Goal: Task Accomplishment & Management: Use online tool/utility

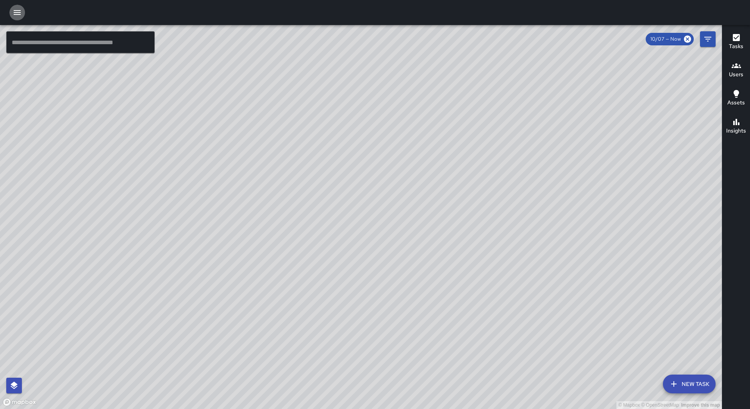
click at [15, 9] on icon "button" at bounding box center [16, 12] width 9 height 9
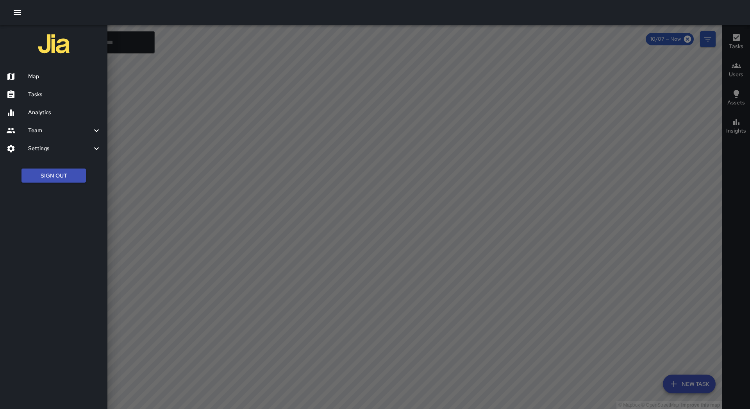
click at [34, 91] on h6 "Tasks" at bounding box center [64, 94] width 73 height 9
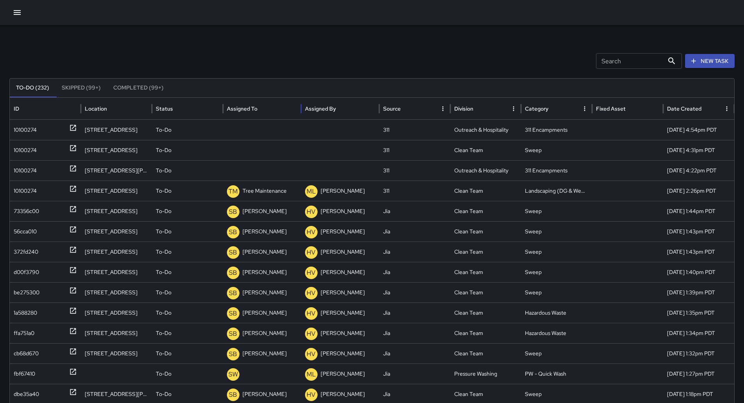
click at [279, 101] on div "Assigned To" at bounding box center [262, 108] width 70 height 21
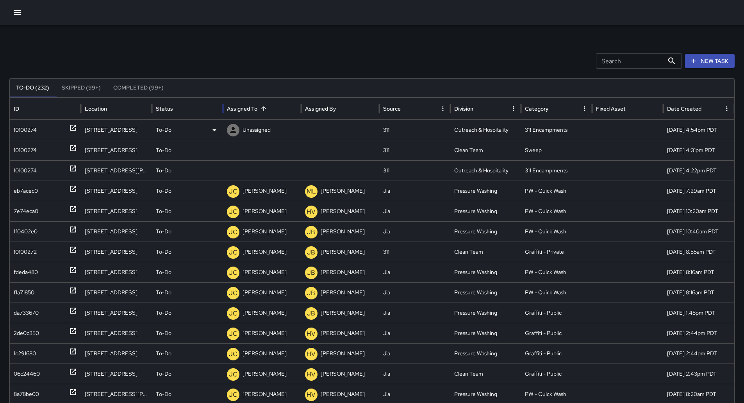
click at [46, 128] on div "10100274" at bounding box center [45, 130] width 63 height 20
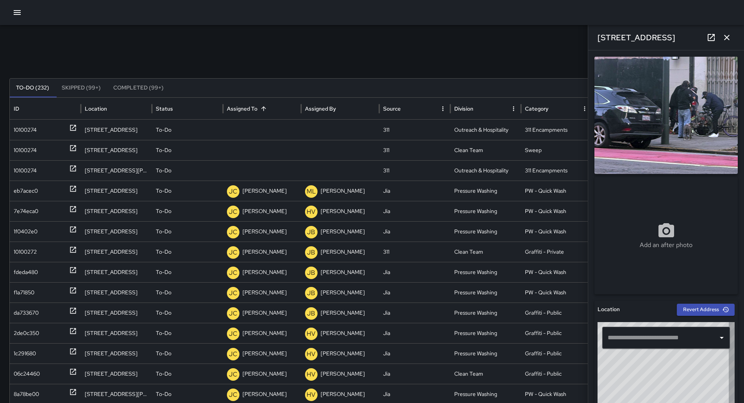
type input "**********"
click at [251, 132] on p "Unassigned" at bounding box center [257, 130] width 28 height 20
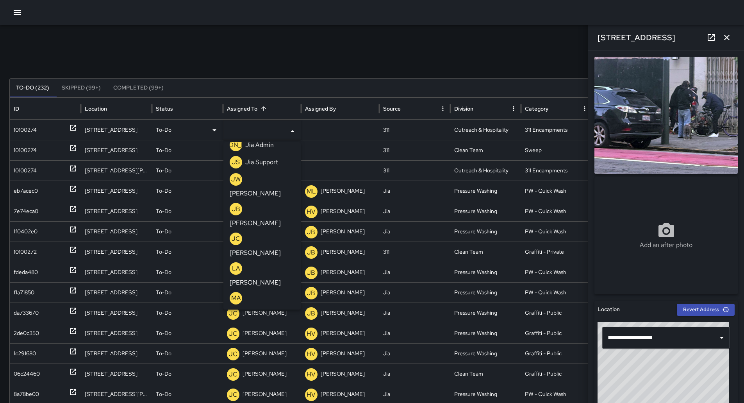
scroll to position [234, 0]
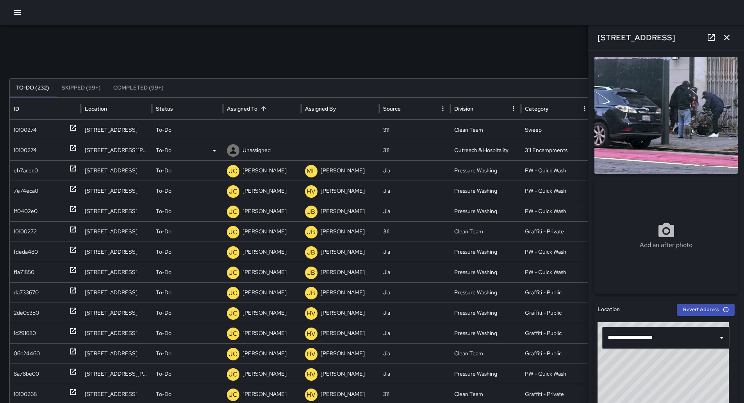
click at [35, 149] on div "10100274" at bounding box center [25, 150] width 23 height 20
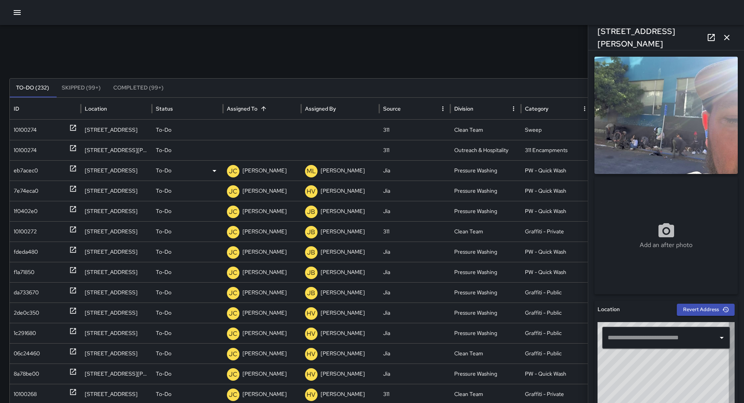
type input "**********"
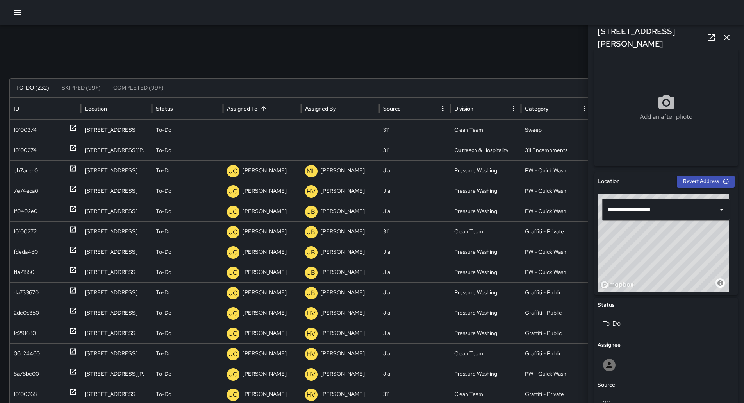
scroll to position [0, 0]
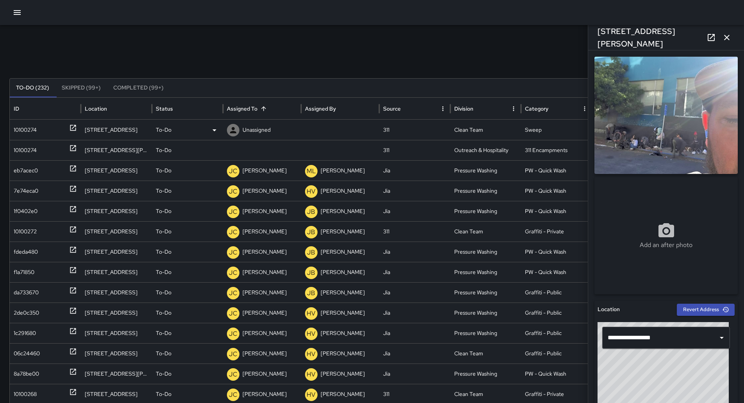
click at [199, 126] on div "To-Do" at bounding box center [187, 130] width 63 height 20
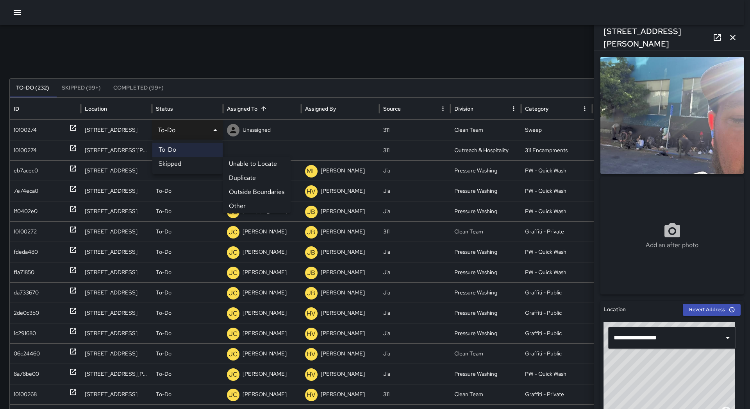
click at [261, 194] on li "Outside Boundaries" at bounding box center [257, 192] width 68 height 14
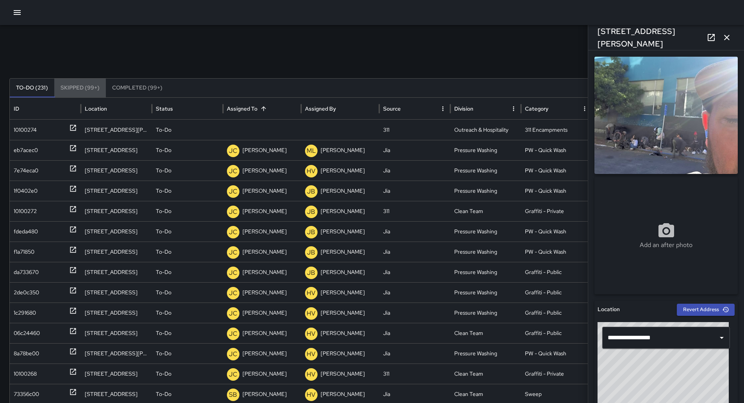
click at [93, 84] on button "Skipped (99+)" at bounding box center [80, 88] width 52 height 19
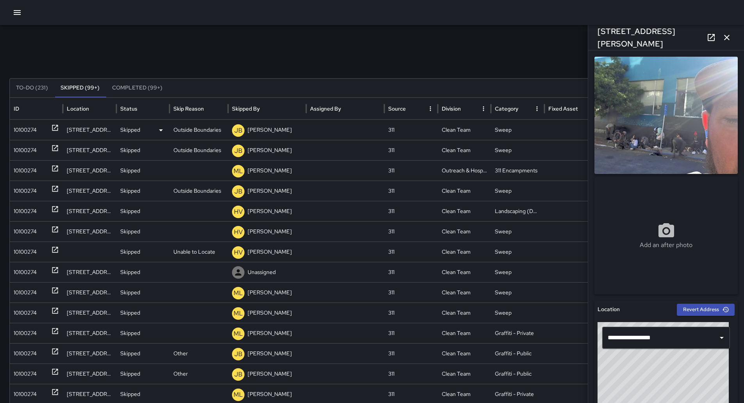
click at [27, 128] on div "10100274" at bounding box center [25, 130] width 23 height 20
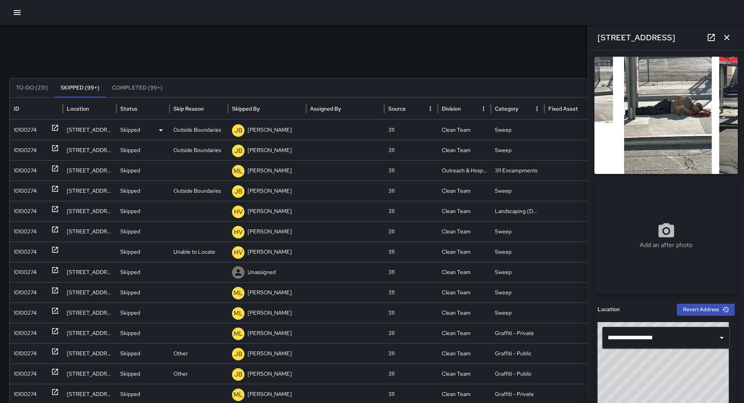
click at [32, 128] on div "10100274" at bounding box center [25, 130] width 23 height 20
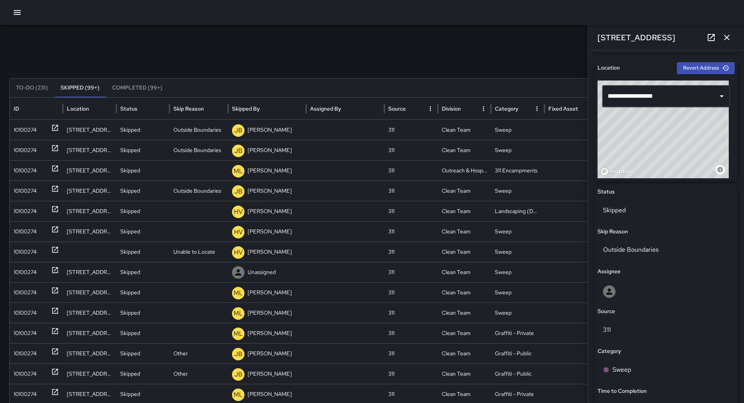
scroll to position [195, 0]
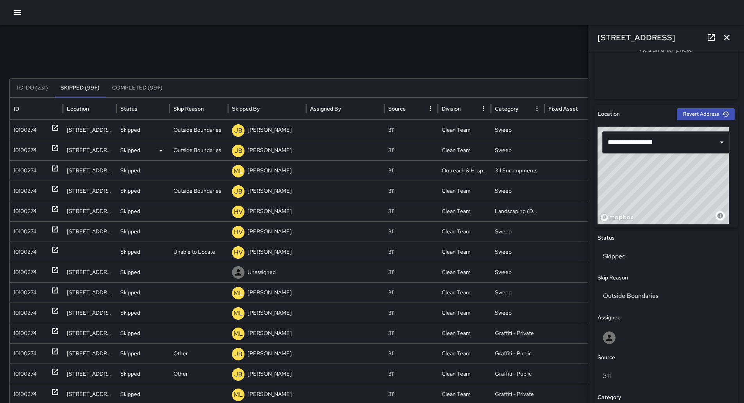
click at [24, 143] on div "10100274" at bounding box center [25, 150] width 23 height 20
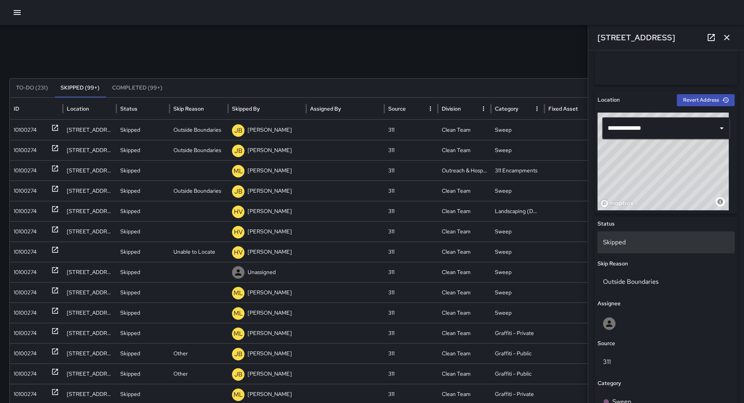
scroll to position [312, 0]
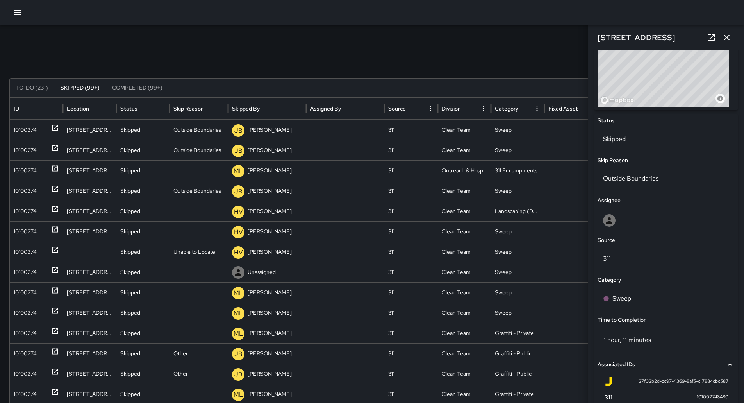
click at [9, 13] on div at bounding box center [372, 12] width 744 height 25
click at [20, 15] on icon "button" at bounding box center [17, 12] width 7 height 5
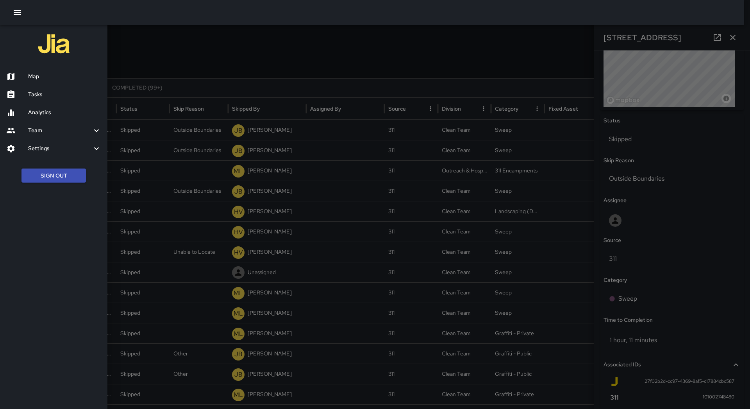
click at [84, 79] on h6 "Map" at bounding box center [64, 76] width 73 height 9
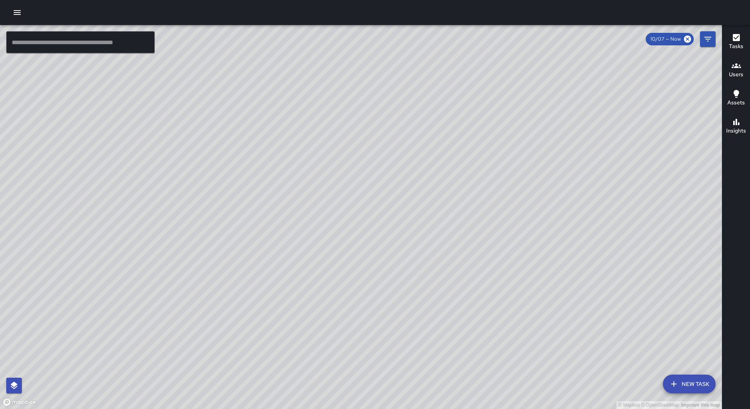
click at [9, 12] on div at bounding box center [375, 12] width 750 height 25
click at [12, 12] on button "button" at bounding box center [17, 13] width 16 height 16
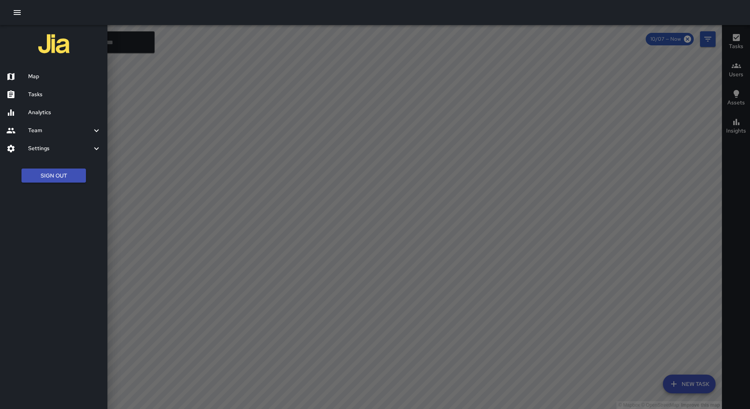
drag, startPoint x: 34, startPoint y: 88, endPoint x: 173, endPoint y: 92, distance: 138.3
click at [34, 88] on div "Tasks" at bounding box center [53, 95] width 107 height 18
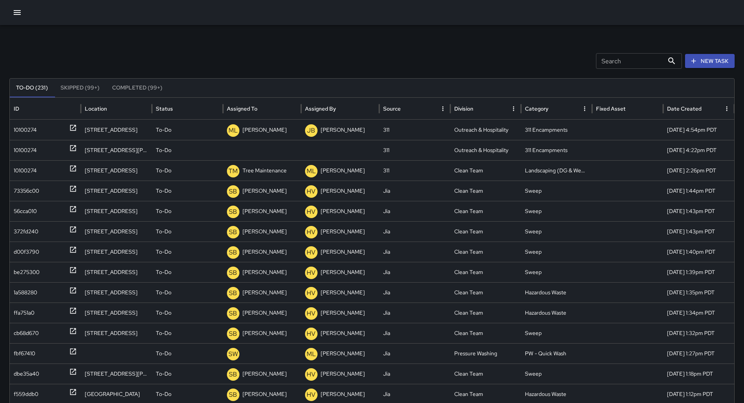
click at [261, 107] on icon "Sort" at bounding box center [263, 108] width 7 height 7
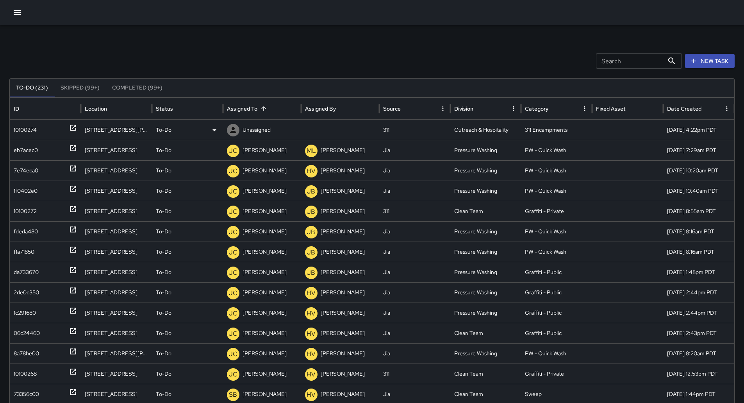
click at [53, 128] on div "10100274" at bounding box center [45, 130] width 63 height 20
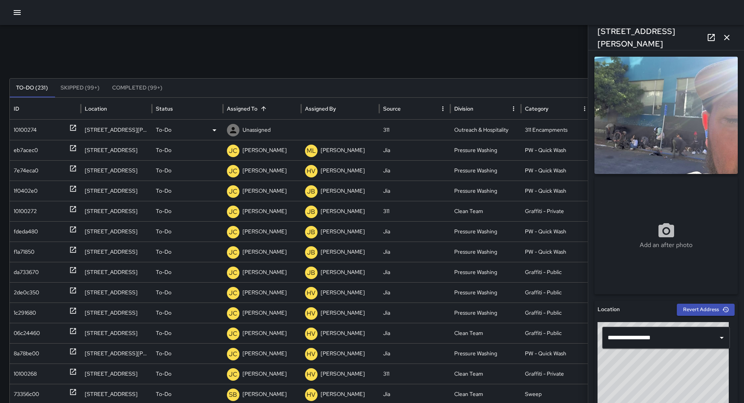
click at [212, 129] on icon at bounding box center [214, 129] width 9 height 9
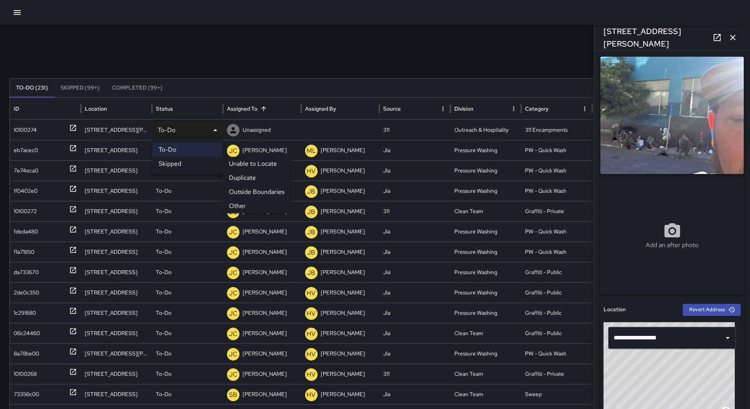
click at [260, 192] on li "Outside Boundaries" at bounding box center [257, 192] width 68 height 14
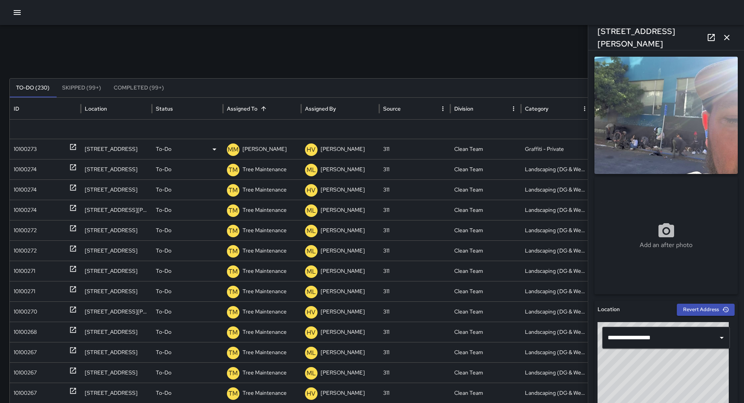
scroll to position [547, 0]
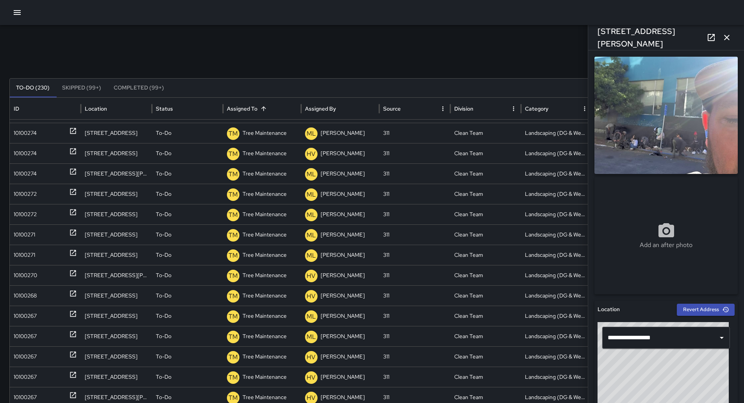
click at [727, 32] on button "button" at bounding box center [727, 38] width 16 height 16
